Goal: Task Accomplishment & Management: Complete application form

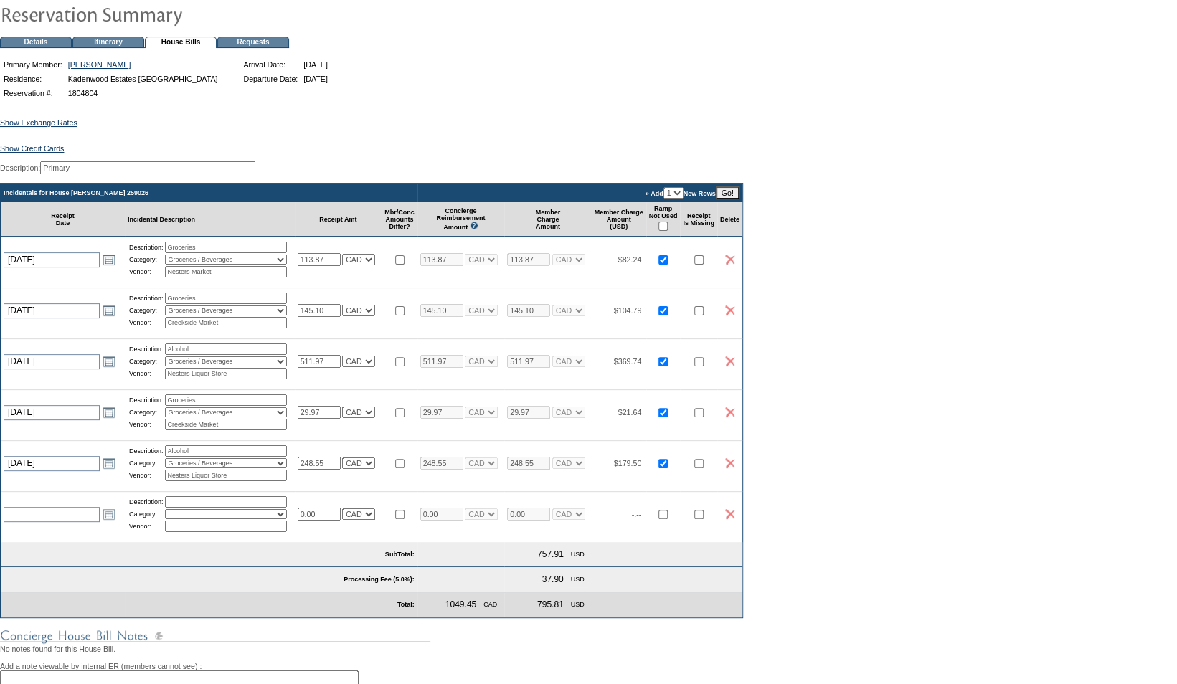
scroll to position [108, 0]
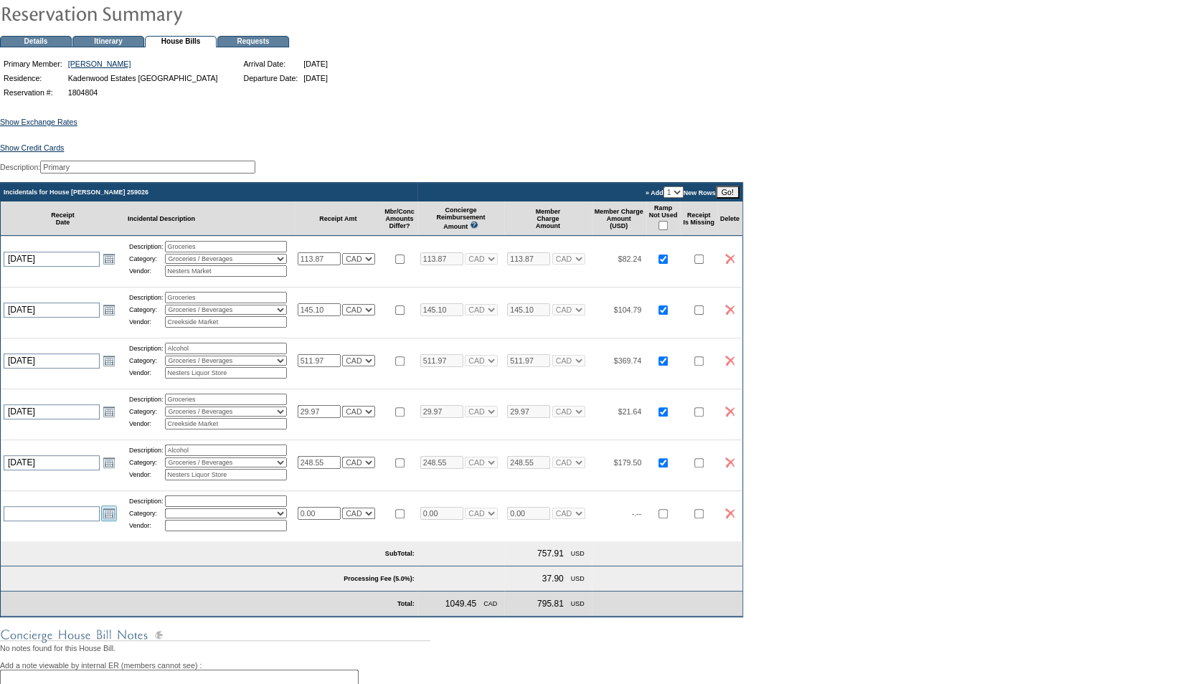
click at [105, 521] on link "Open the calendar popup." at bounding box center [109, 513] width 16 height 16
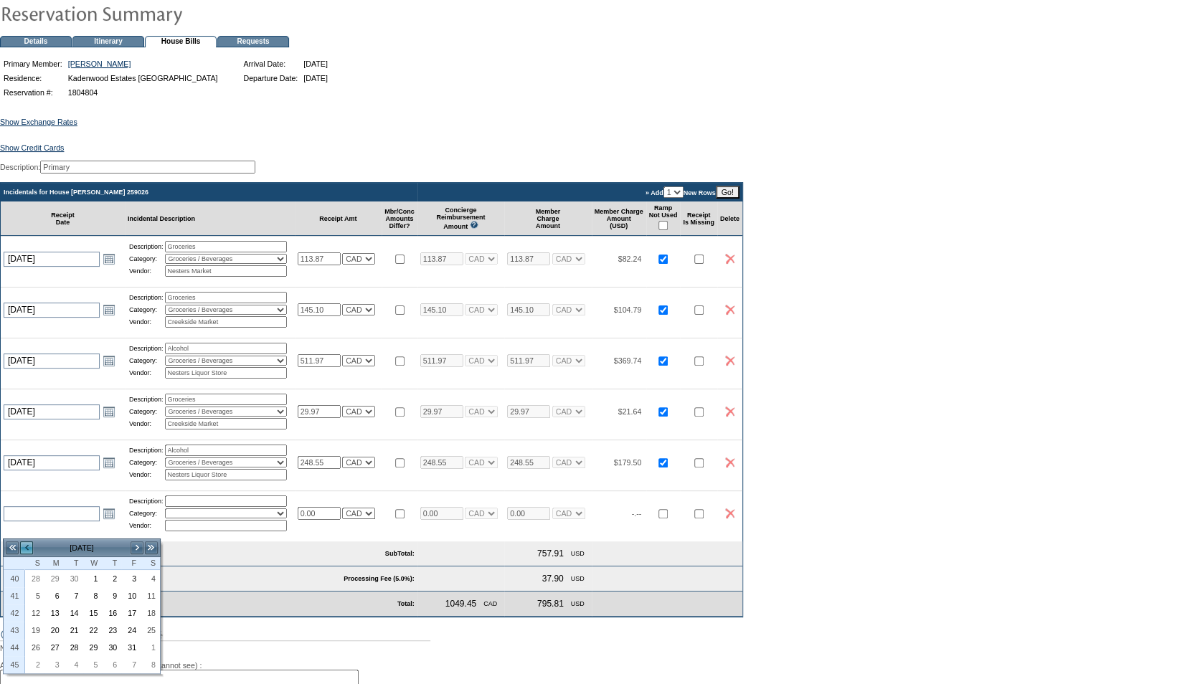
click at [25, 545] on link "<" at bounding box center [26, 548] width 14 height 14
click at [129, 627] on link "26" at bounding box center [131, 630] width 18 height 16
type input "[DATE]"
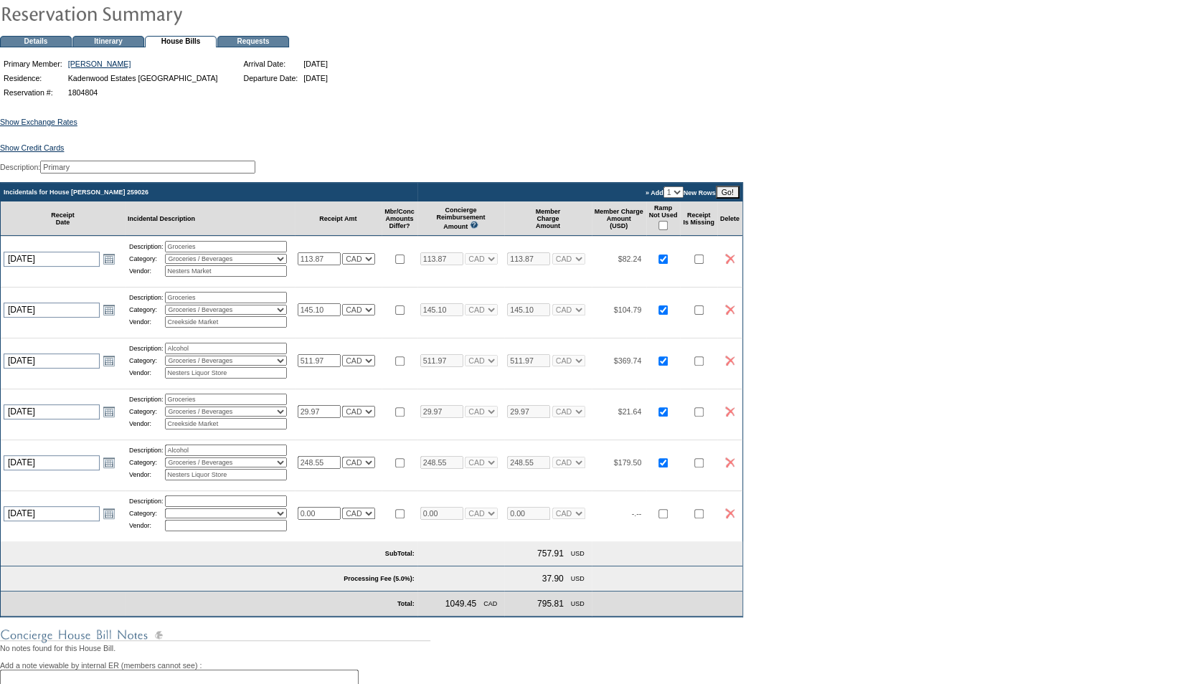
click at [191, 507] on input "text" at bounding box center [226, 500] width 122 height 11
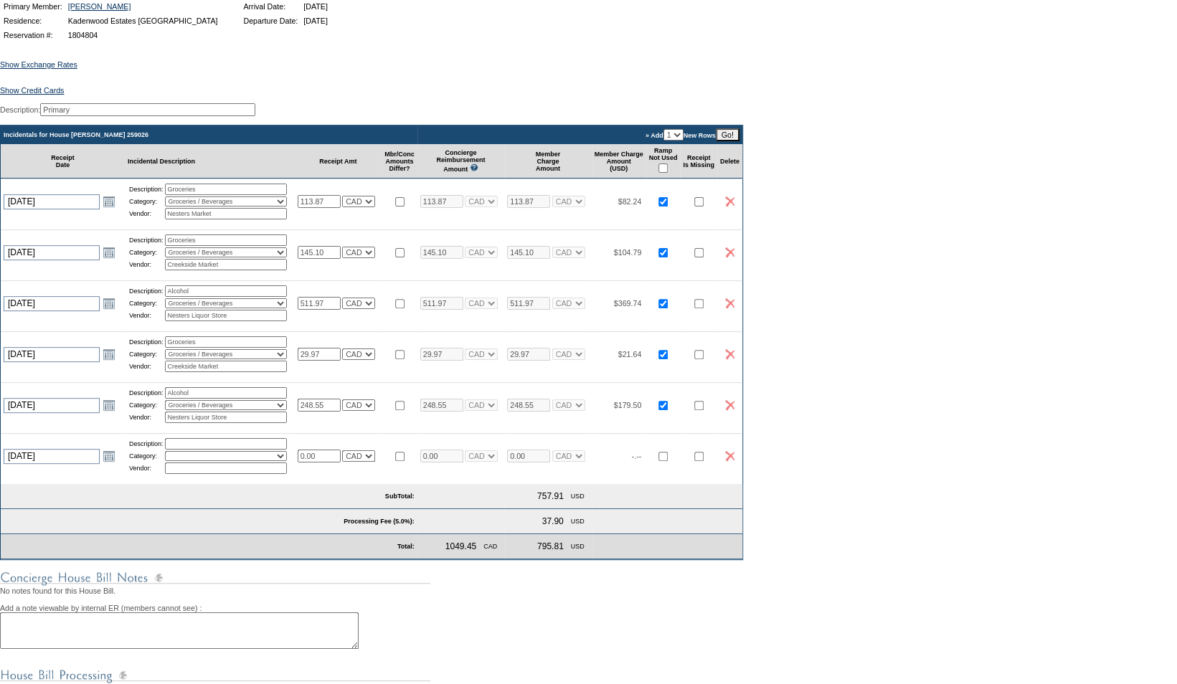
scroll to position [166, 0]
click at [201, 449] on input "text" at bounding box center [226, 442] width 122 height 11
type input "Shipping"
click at [209, 460] on select "Activities Additional Housekeeping Amenities Access Fee Bath Amenities Reimburs…" at bounding box center [226, 455] width 122 height 10
select select "15"
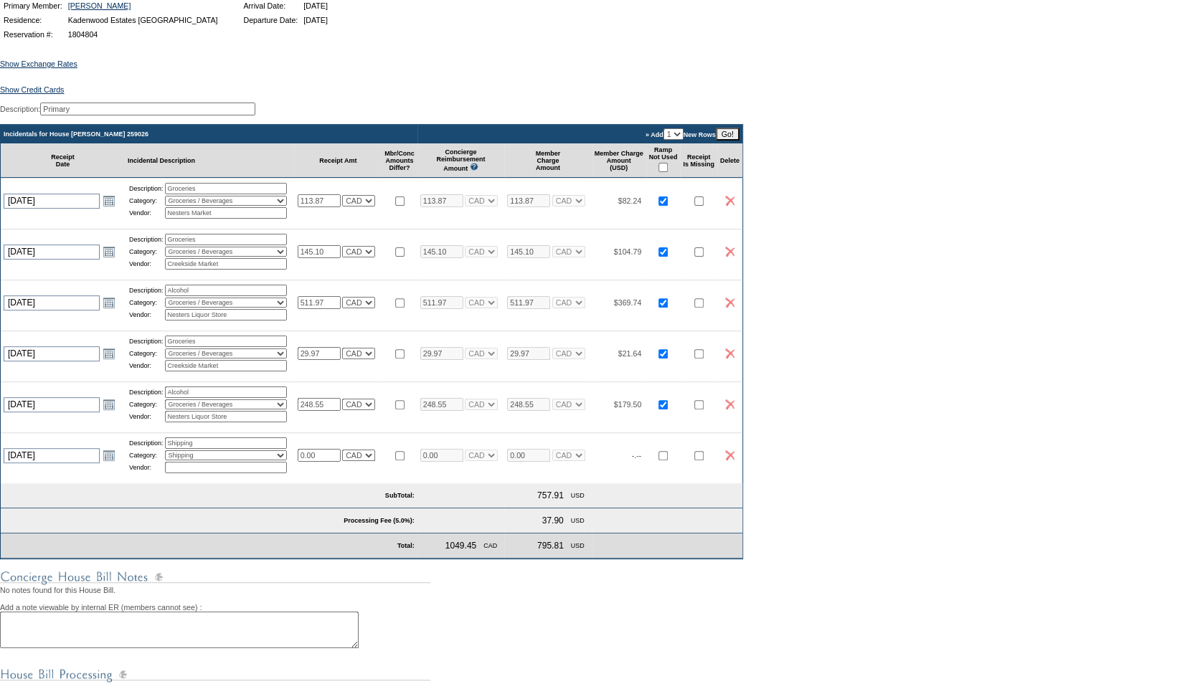
click at [170, 460] on select "Activities Additional Housekeeping Amenities Access Fee Bath Amenities Reimburs…" at bounding box center [226, 455] width 122 height 10
click at [188, 473] on input "text" at bounding box center [226, 467] width 122 height 11
type input "UPS"
click at [328, 462] on input "0.00" at bounding box center [319, 455] width 43 height 13
type input "0"
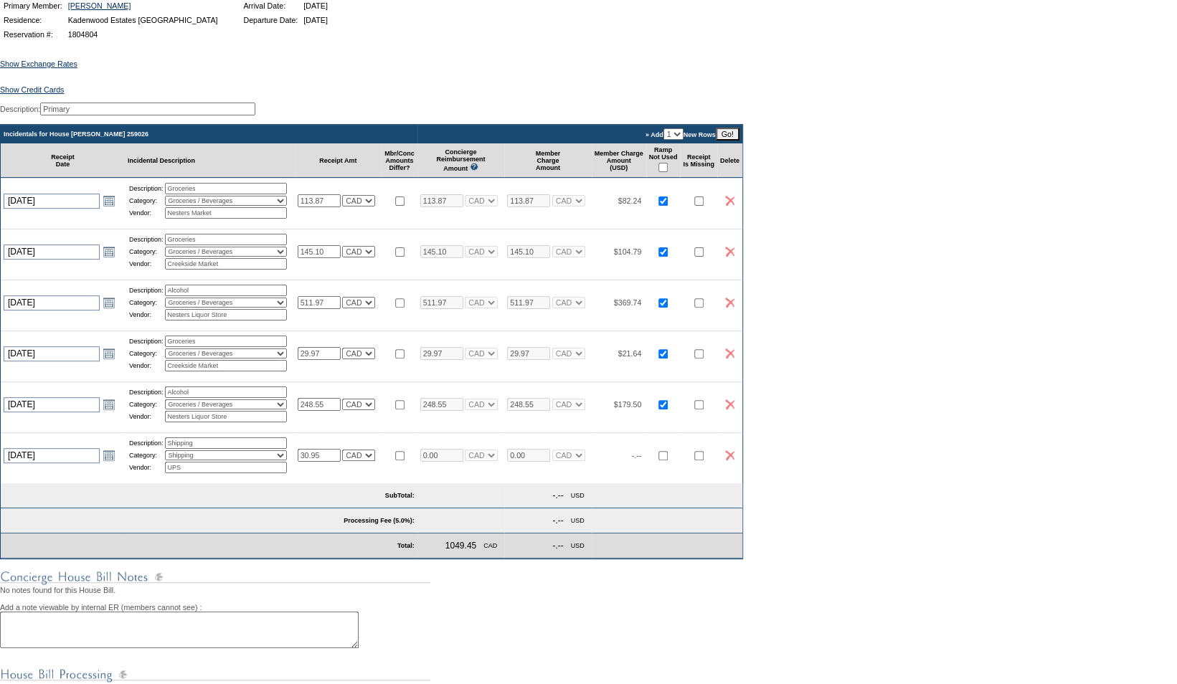
type input "30.95"
select select "3"
type input "30.95"
select select "3"
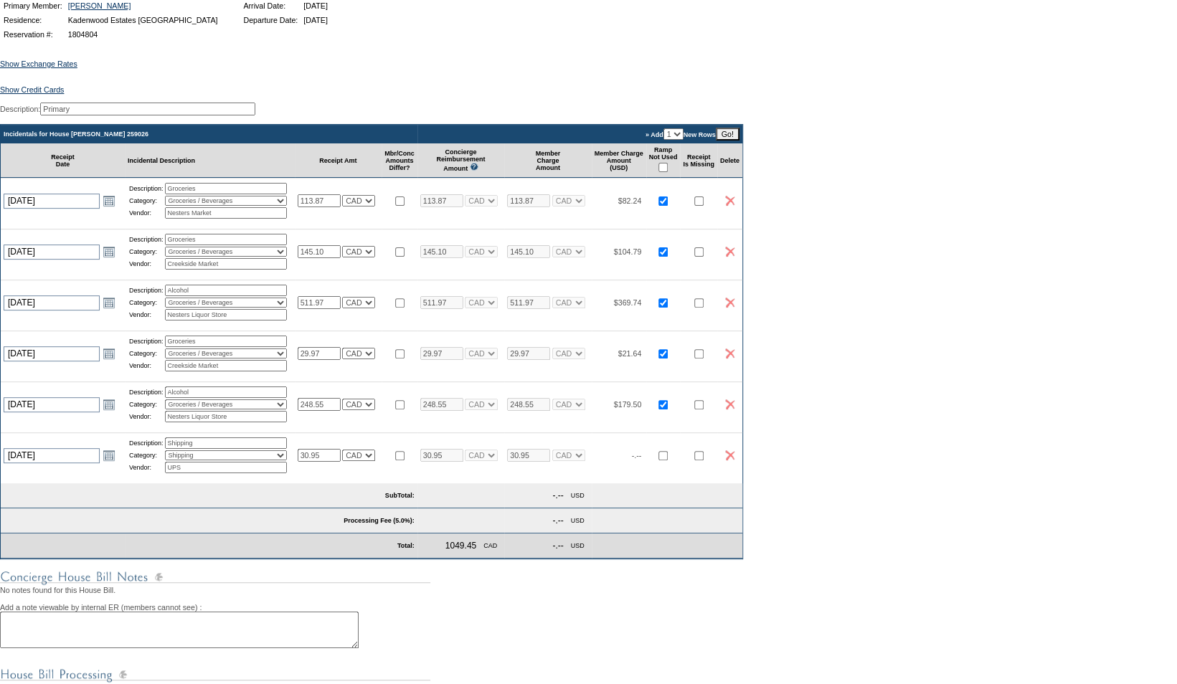
click at [1070, 359] on div "Show Exchange Rates Exchange Rates for [DATE] Currency Rate To USD Rate From US…" at bounding box center [588, 410] width 1177 height 736
click at [680, 473] on td at bounding box center [663, 454] width 34 height 45
click at [668, 460] on input "checkbox" at bounding box center [662, 455] width 9 height 9
checkbox input "true"
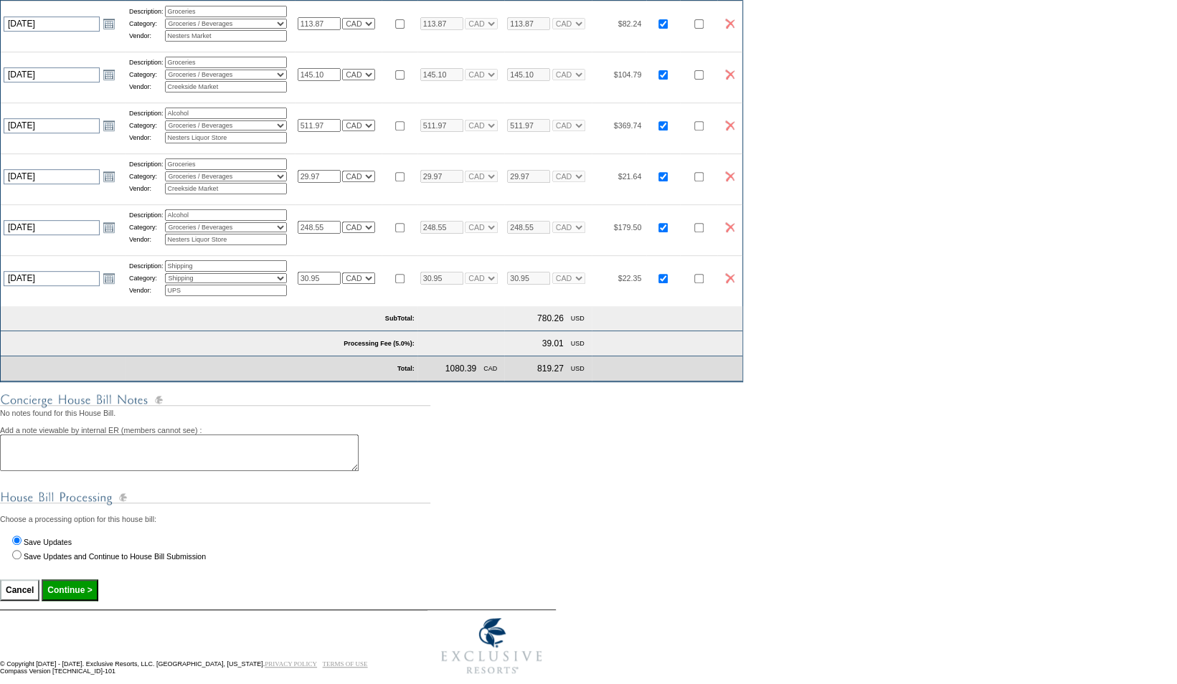
scroll to position [353, 0]
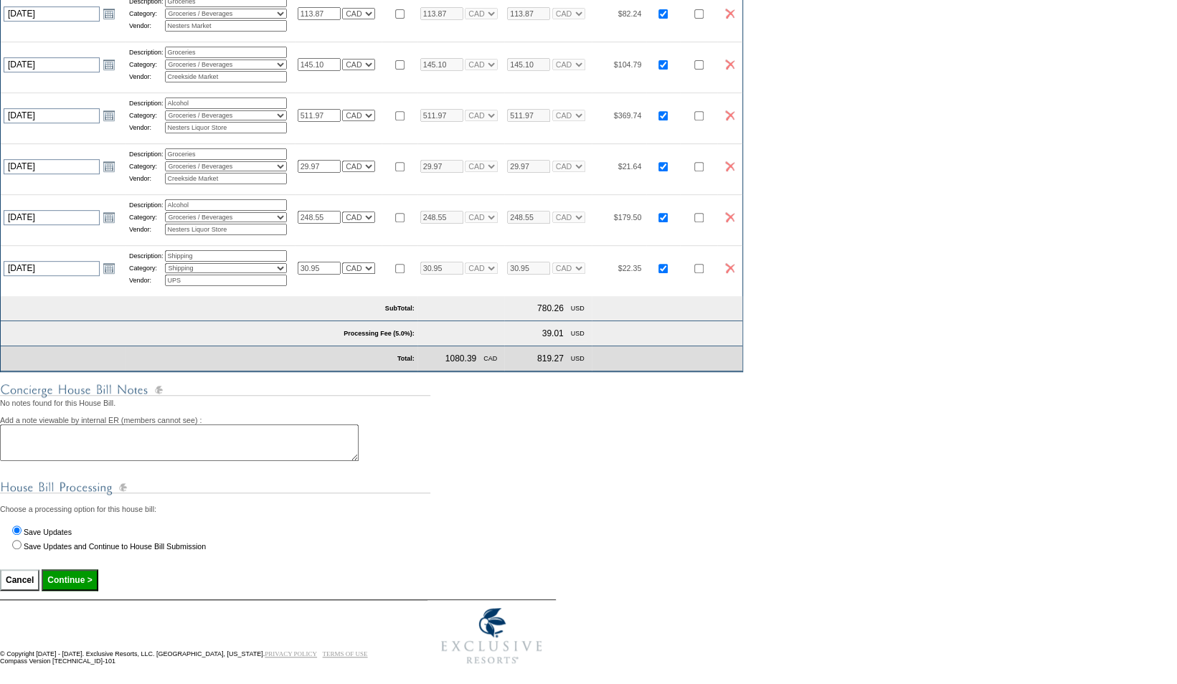
click at [85, 591] on input "Continue >" at bounding box center [70, 580] width 56 height 22
type input "Processing..."
